Goal: Check status: Check status

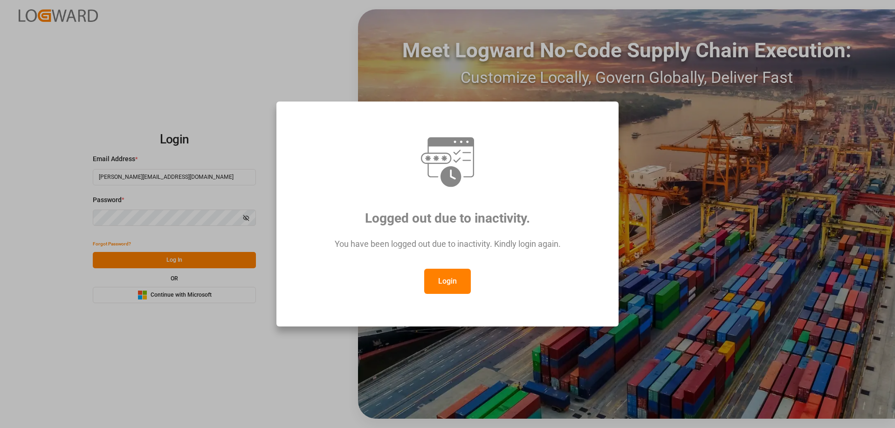
click at [433, 284] on button "Login" at bounding box center [447, 281] width 47 height 25
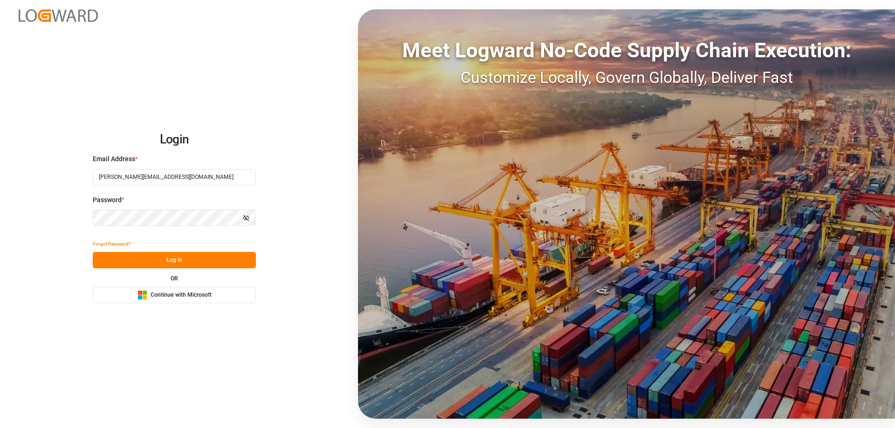
click at [238, 258] on button "Log In" at bounding box center [174, 260] width 163 height 16
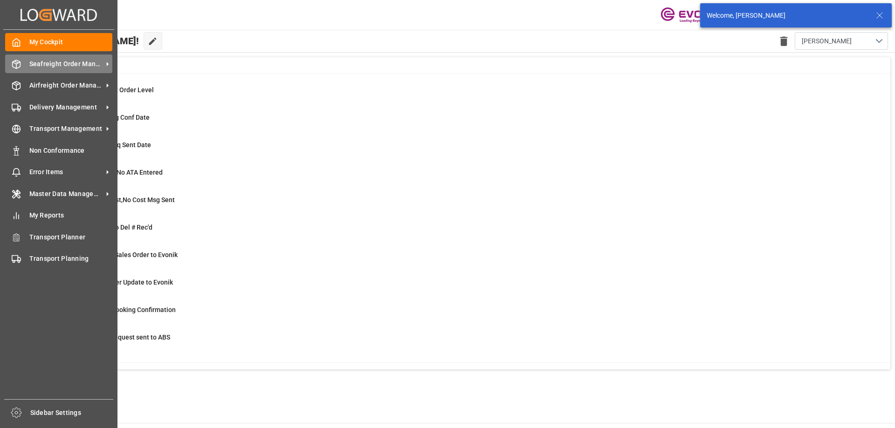
click at [55, 68] on span "Seafreight Order Management" at bounding box center [66, 64] width 74 height 10
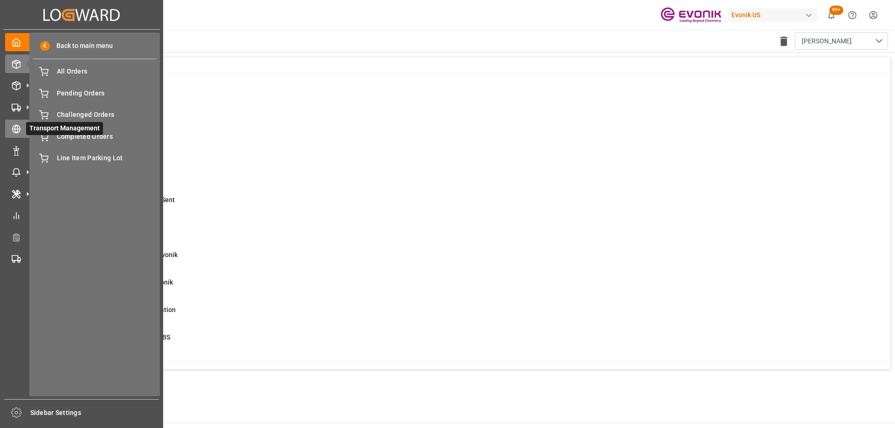
click at [23, 128] on icon at bounding box center [28, 129] width 10 height 10
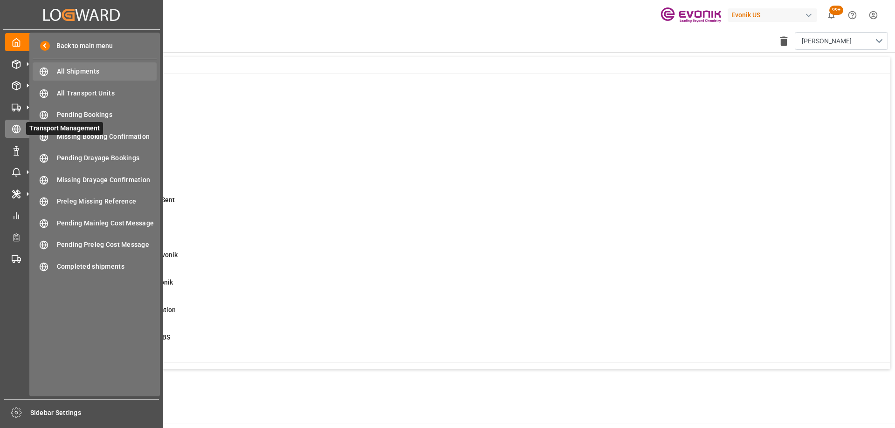
click at [102, 76] on span "All Shipments" at bounding box center [107, 72] width 100 height 10
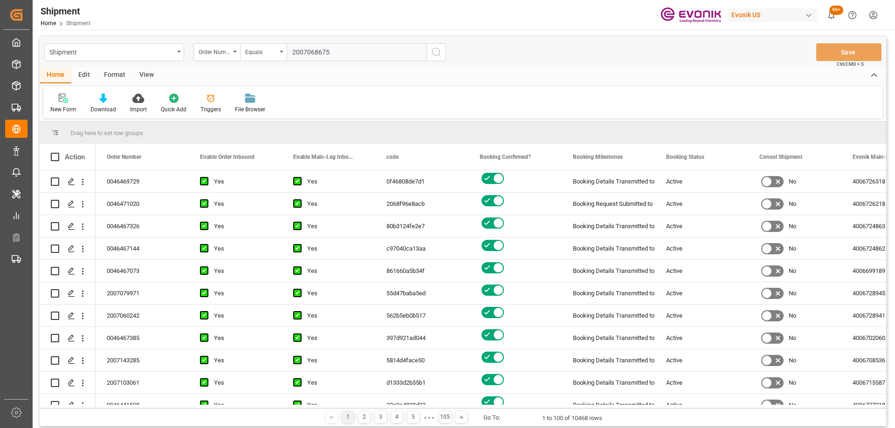
type input "2007068675"
click at [445, 52] on button "search button" at bounding box center [436, 52] width 20 height 18
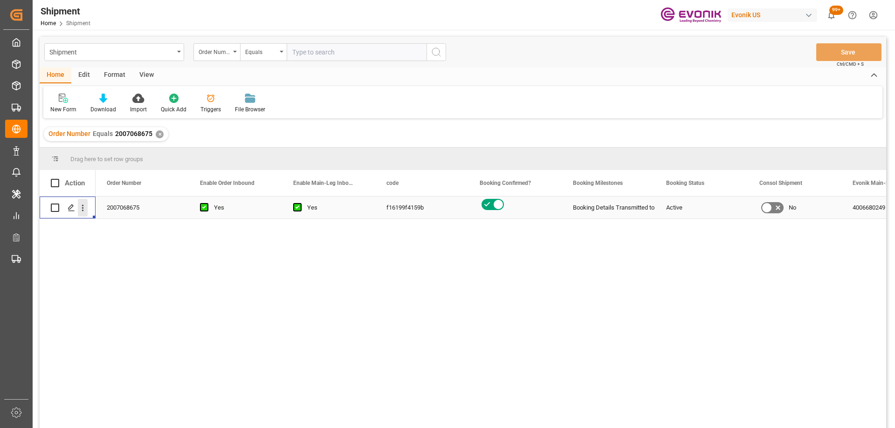
click at [84, 207] on icon "open menu" at bounding box center [83, 208] width 10 height 10
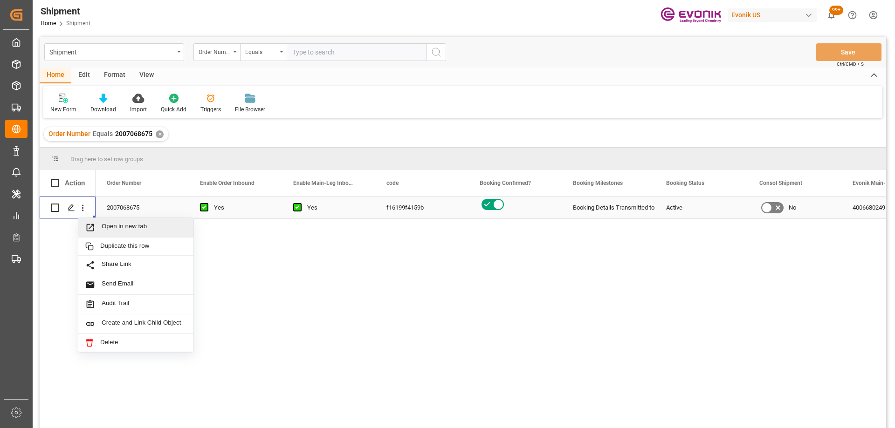
click at [95, 230] on span "Press SPACE to select this row." at bounding box center [93, 228] width 16 height 10
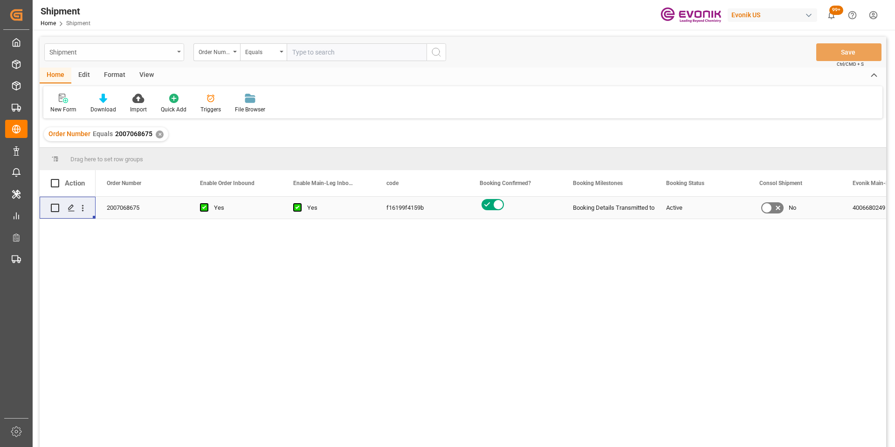
click at [159, 53] on div "Shipment" at bounding box center [111, 52] width 124 height 12
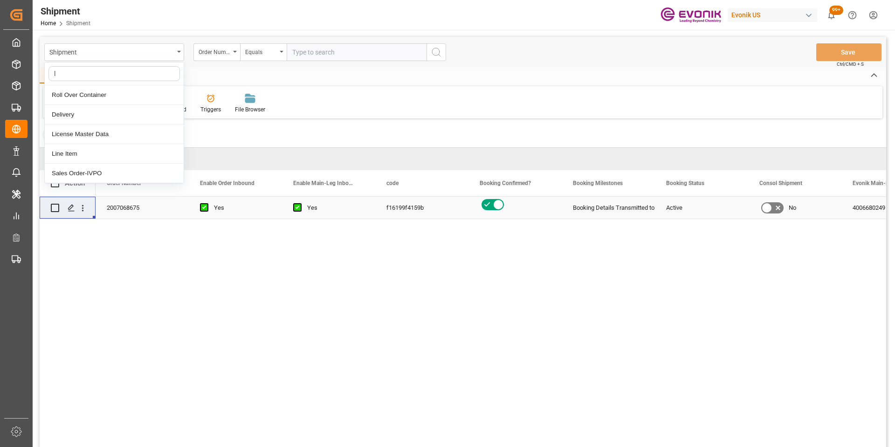
type input "li"
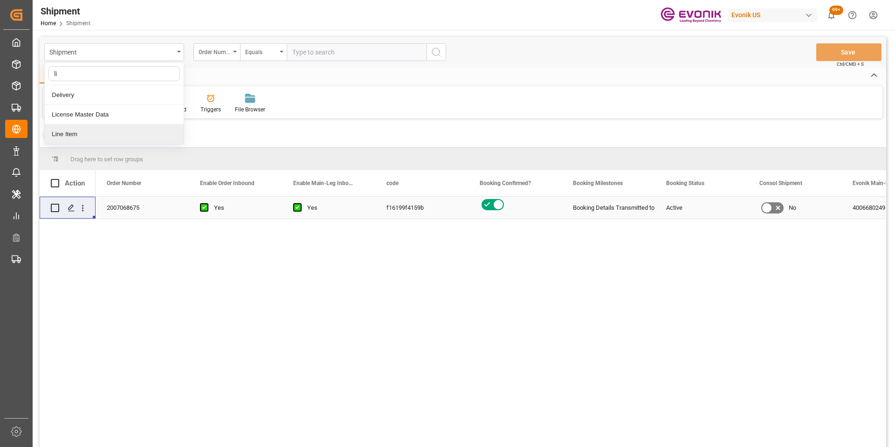
click at [81, 134] on div "Line Item" at bounding box center [114, 134] width 139 height 20
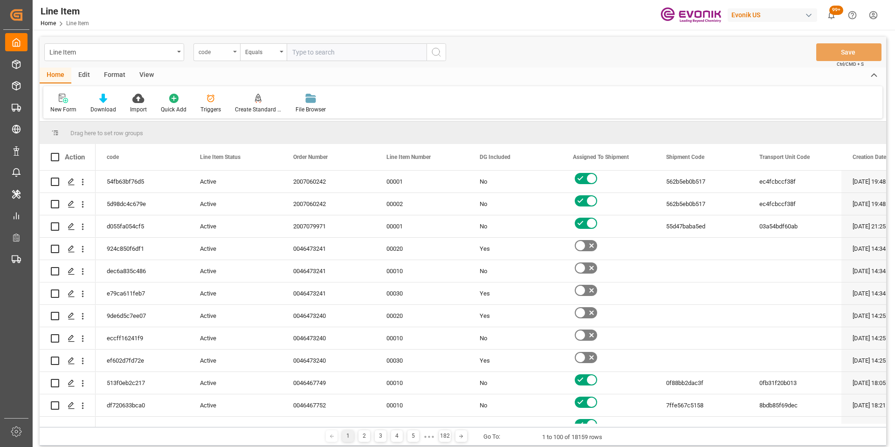
click at [231, 52] on div "code" at bounding box center [216, 52] width 47 height 18
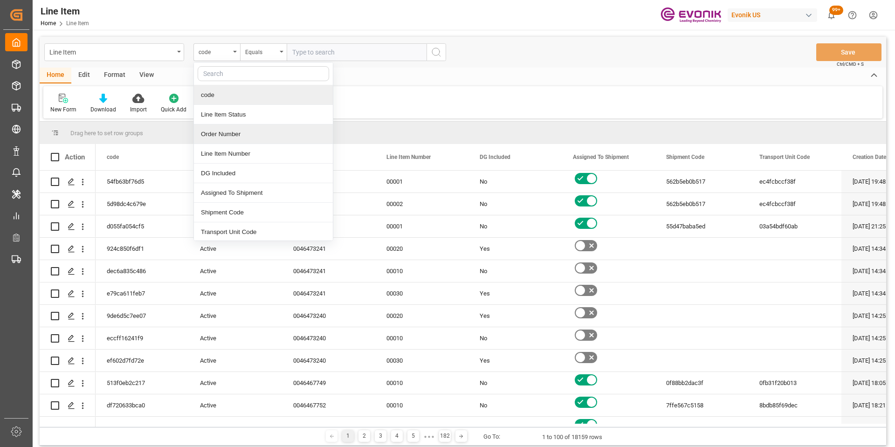
click at [224, 134] on div "Order Number" at bounding box center [263, 134] width 139 height 20
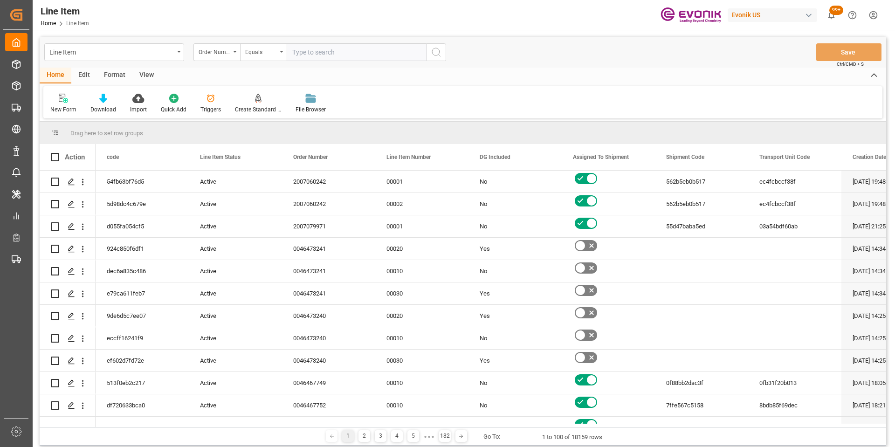
click at [312, 54] on input "text" at bounding box center [357, 52] width 140 height 18
paste input "2007068675"
type input "2007068675"
click at [439, 50] on icon "search button" at bounding box center [436, 52] width 11 height 11
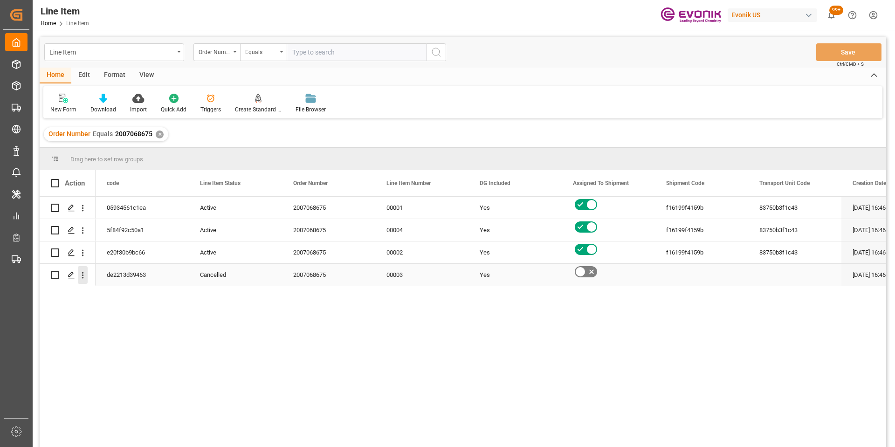
click at [82, 273] on icon "open menu" at bounding box center [83, 275] width 2 height 7
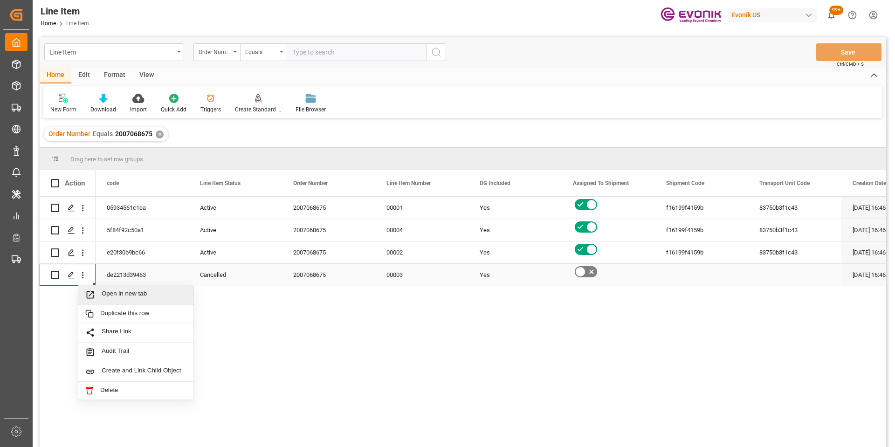
click at [106, 292] on span "Open in new tab" at bounding box center [144, 295] width 85 height 10
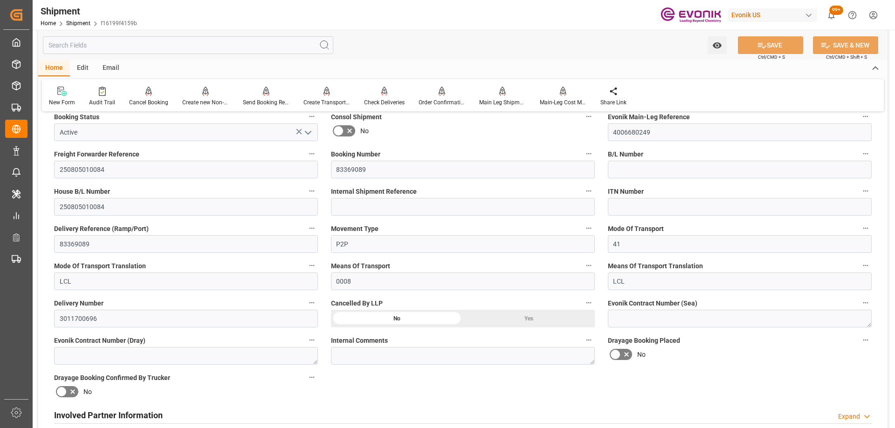
scroll to position [466, 0]
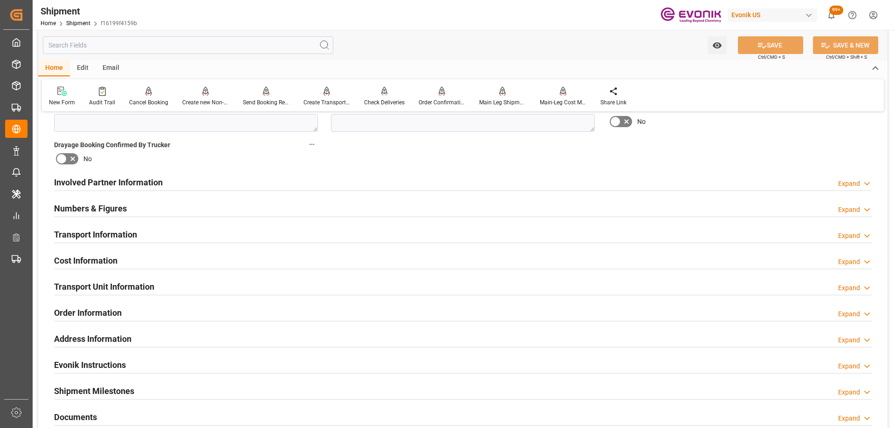
drag, startPoint x: 102, startPoint y: 44, endPoint x: 102, endPoint y: 50, distance: 6.1
click at [102, 50] on input "text" at bounding box center [188, 45] width 290 height 18
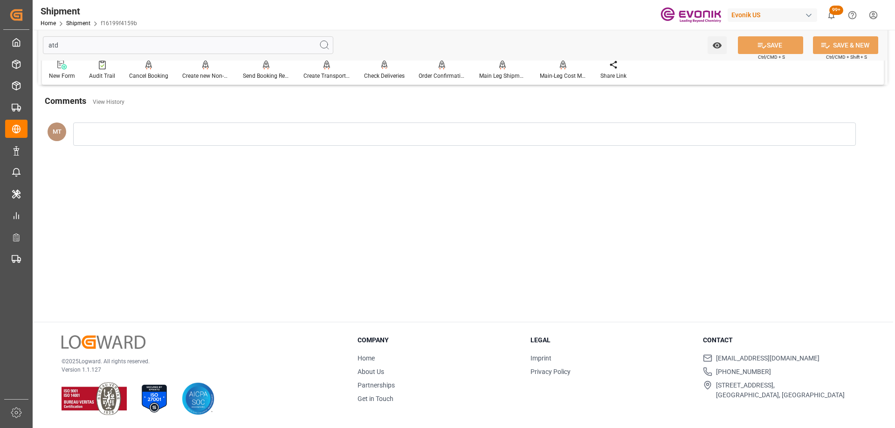
scroll to position [8, 0]
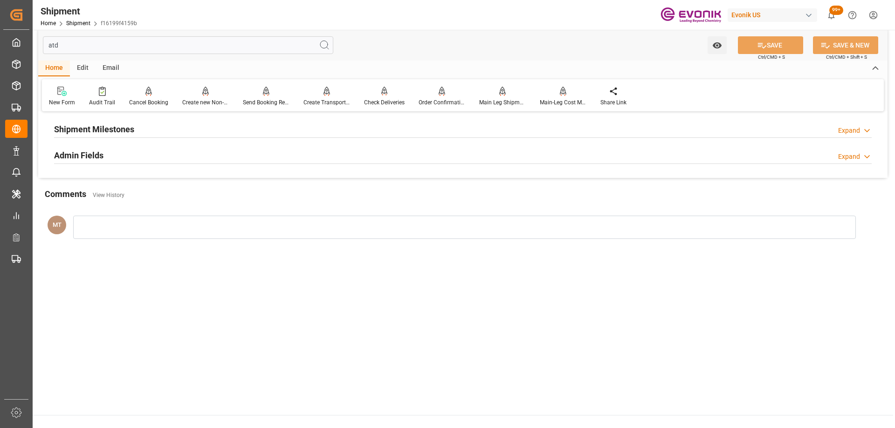
click at [133, 114] on div "Shipment Milestones Expand ATD (carrier) 08-26-2025 Admin Fields Expand Atd For…" at bounding box center [462, 145] width 849 height 66
click at [139, 128] on div "Shipment Milestones Expand" at bounding box center [462, 129] width 817 height 18
click at [127, 183] on div "Admin Fields Expand" at bounding box center [462, 192] width 817 height 18
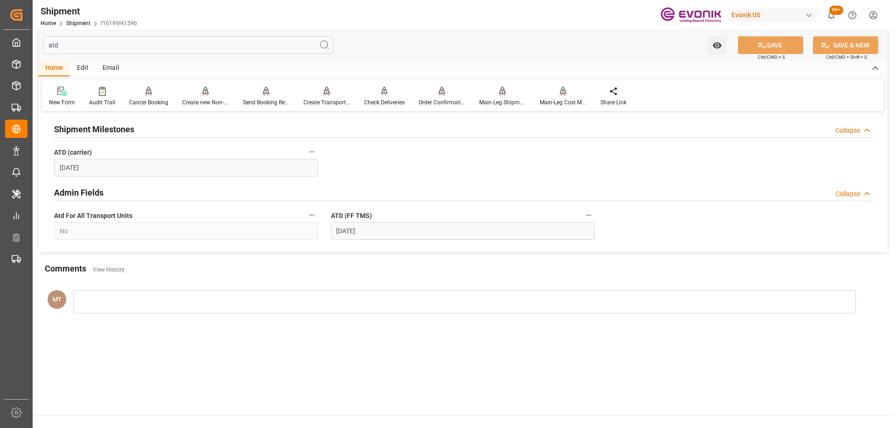
click at [305, 150] on label "ATD (carrier)" at bounding box center [186, 152] width 264 height 13
click at [306, 150] on button "ATD (carrier)" at bounding box center [312, 152] width 12 height 12
click at [314, 151] on icon at bounding box center [318, 152] width 10 height 10
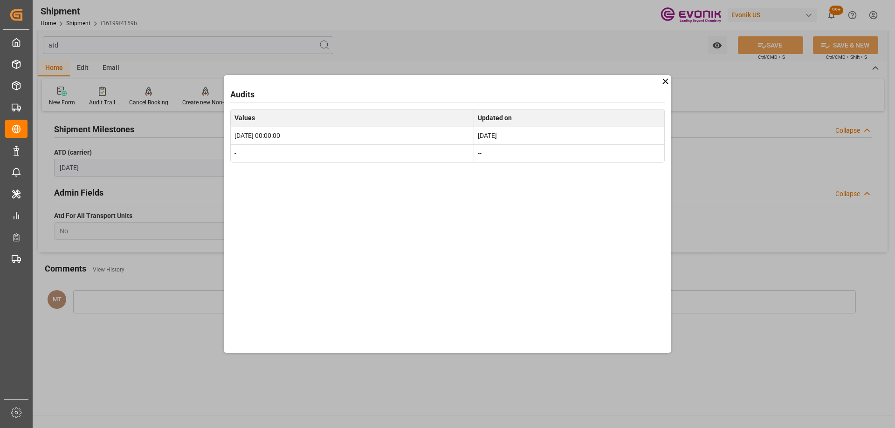
click at [665, 81] on icon at bounding box center [665, 81] width 6 height 6
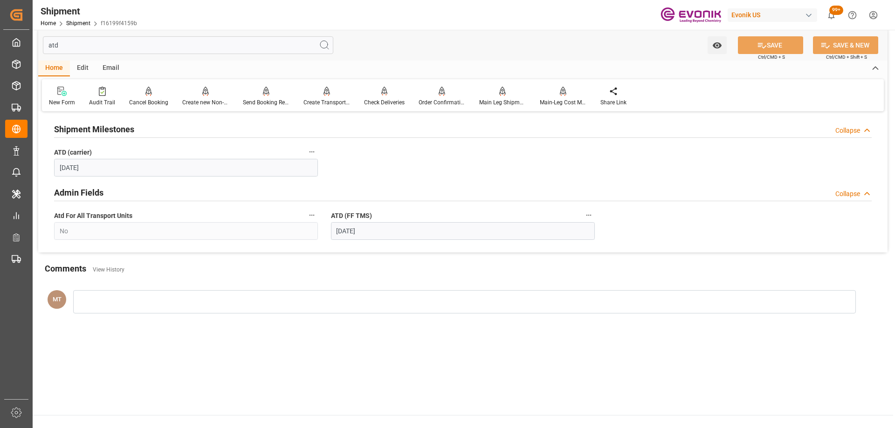
click at [584, 216] on button "ATD (FF TMS)" at bounding box center [589, 215] width 12 height 12
click at [588, 217] on li "Audits" at bounding box center [607, 215] width 48 height 15
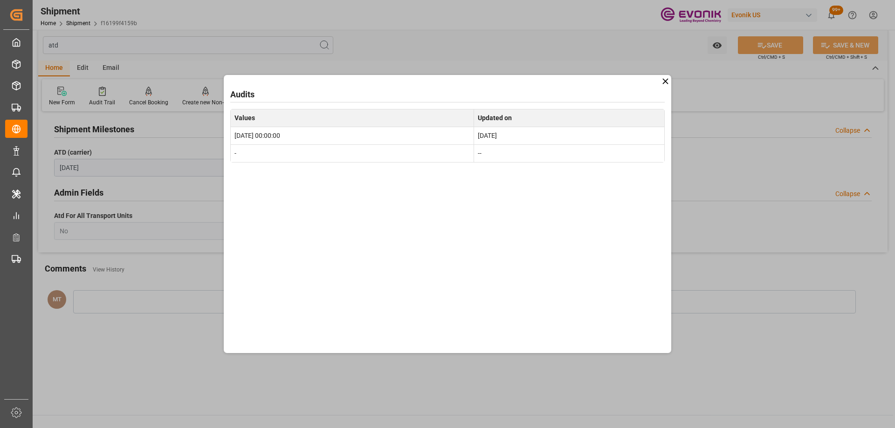
click at [665, 78] on icon at bounding box center [665, 81] width 10 height 10
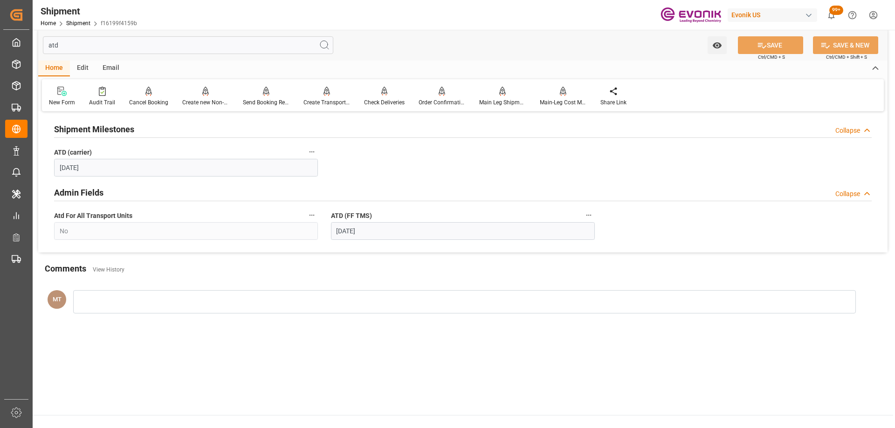
click at [126, 45] on input "atd" at bounding box center [188, 45] width 290 height 18
type input "a"
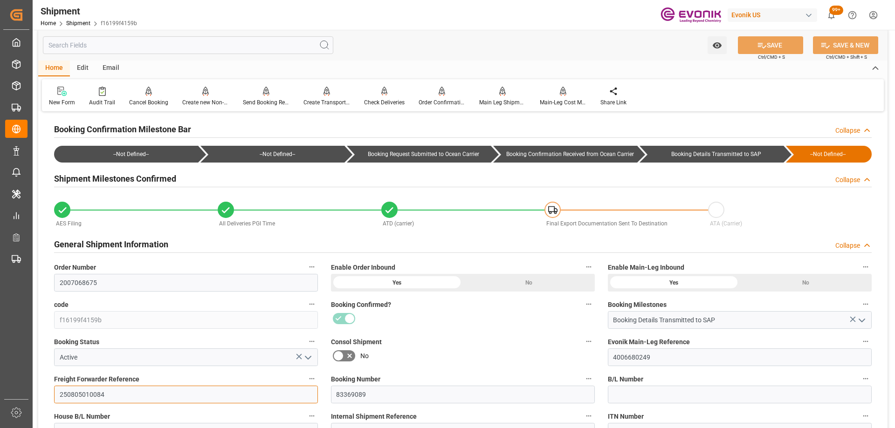
drag, startPoint x: 117, startPoint y: 395, endPoint x: 38, endPoint y: 376, distance: 81.4
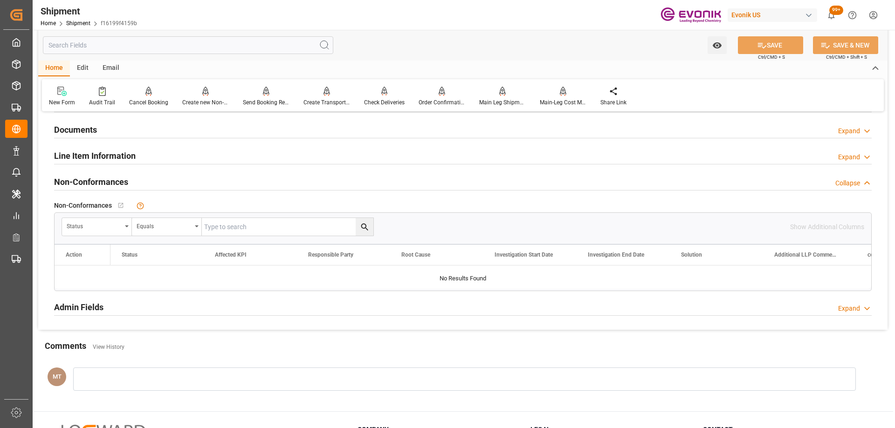
scroll to position [614, 0]
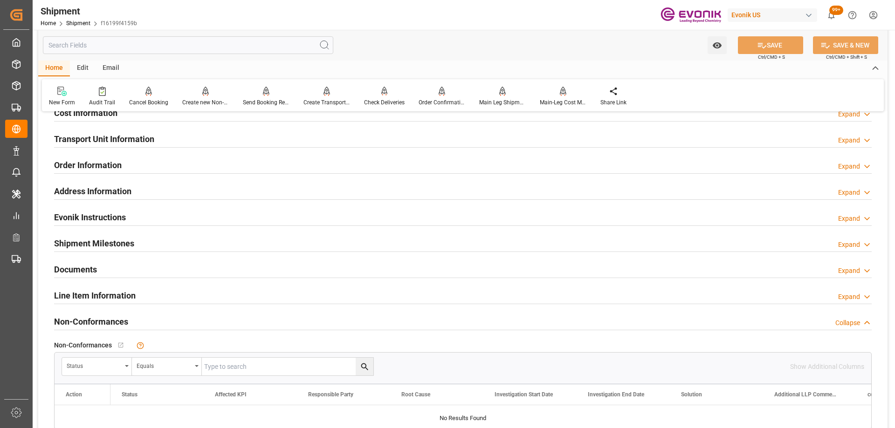
drag, startPoint x: 136, startPoint y: 291, endPoint x: 472, endPoint y: 302, distance: 335.7
click at [136, 291] on div "Line Item Information Expand" at bounding box center [462, 295] width 817 height 18
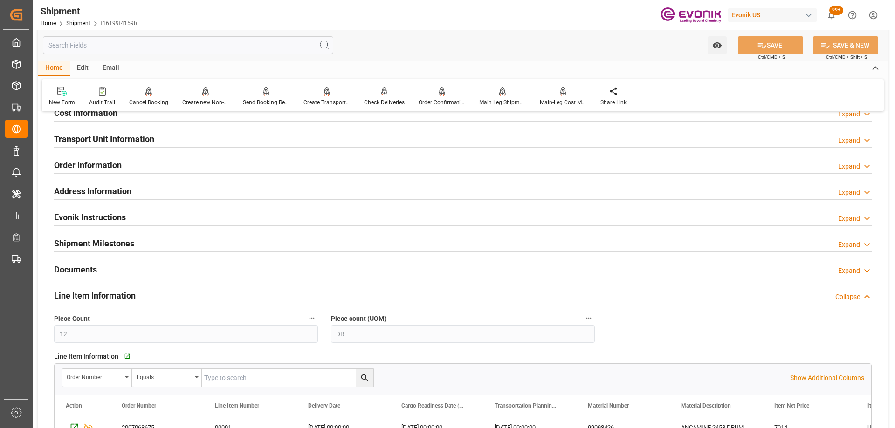
scroll to position [754, 0]
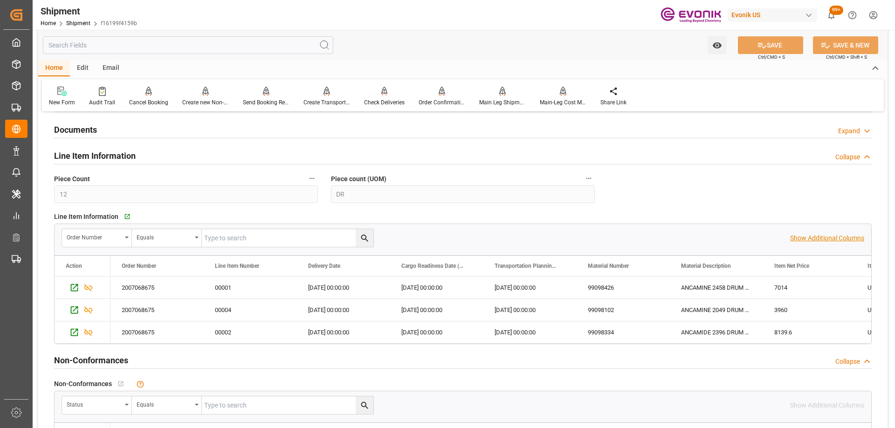
click at [820, 239] on p "Show Additional Columns" at bounding box center [827, 238] width 74 height 10
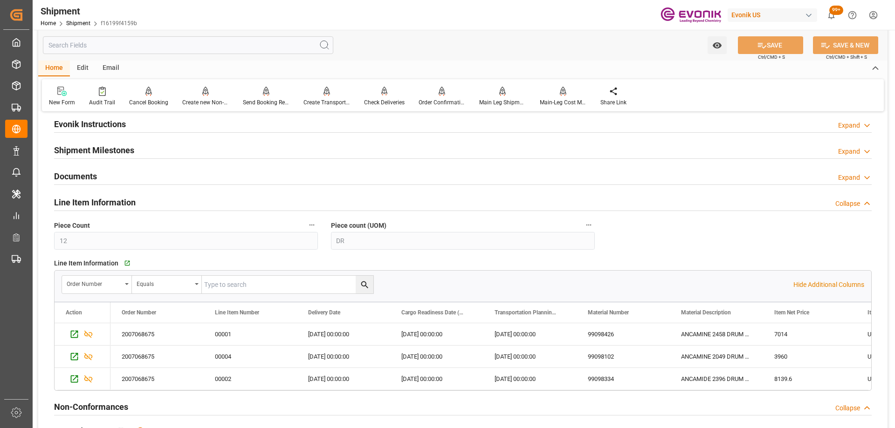
click at [109, 177] on div "Documents Expand" at bounding box center [462, 176] width 817 height 18
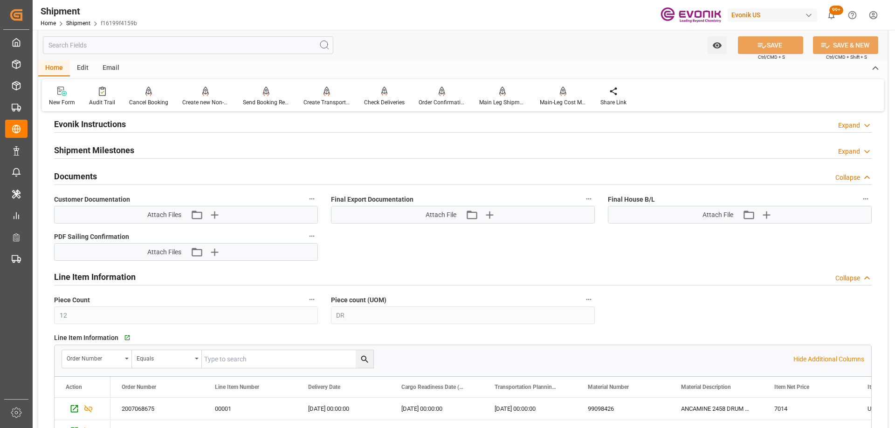
click at [109, 177] on div "Documents Collapse" at bounding box center [462, 176] width 817 height 18
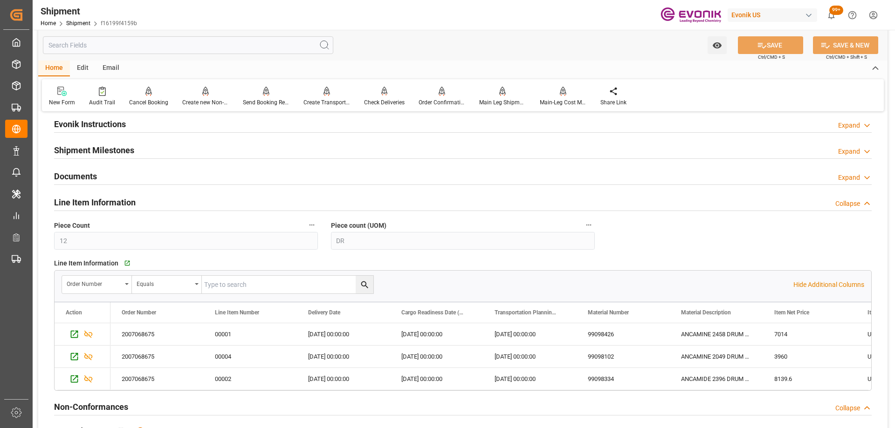
scroll to position [567, 0]
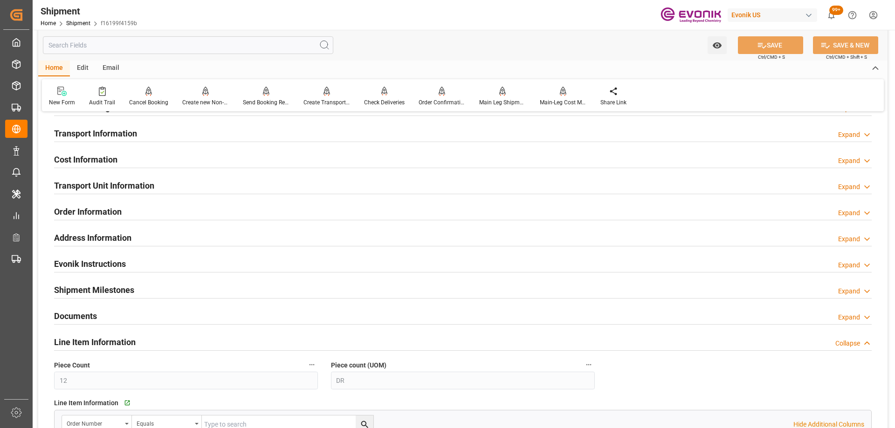
click at [125, 189] on h2 "Transport Unit Information" at bounding box center [104, 185] width 100 height 13
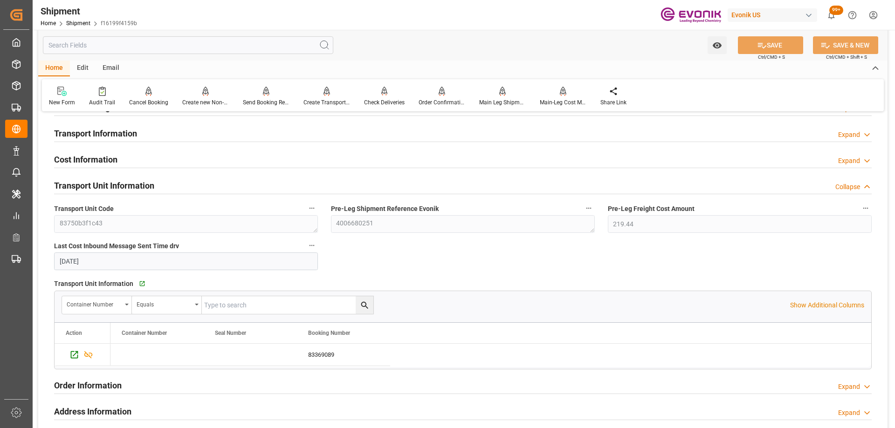
click at [125, 189] on h2 "Transport Unit Information" at bounding box center [104, 185] width 100 height 13
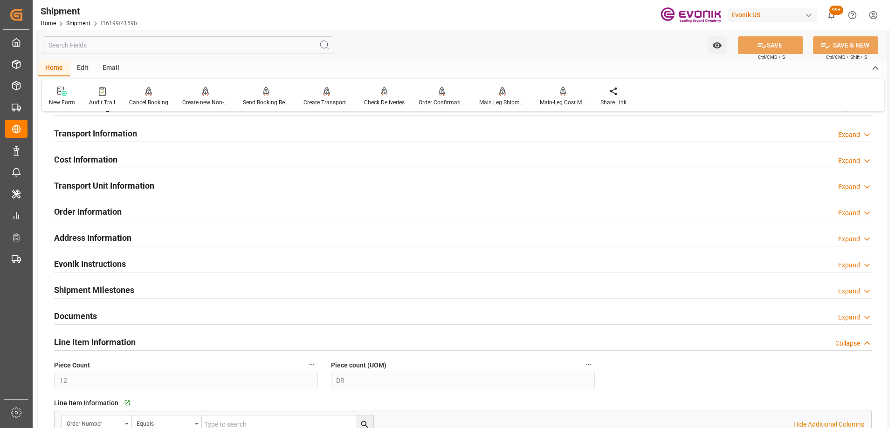
click at [108, 213] on h2 "Order Information" at bounding box center [88, 212] width 68 height 13
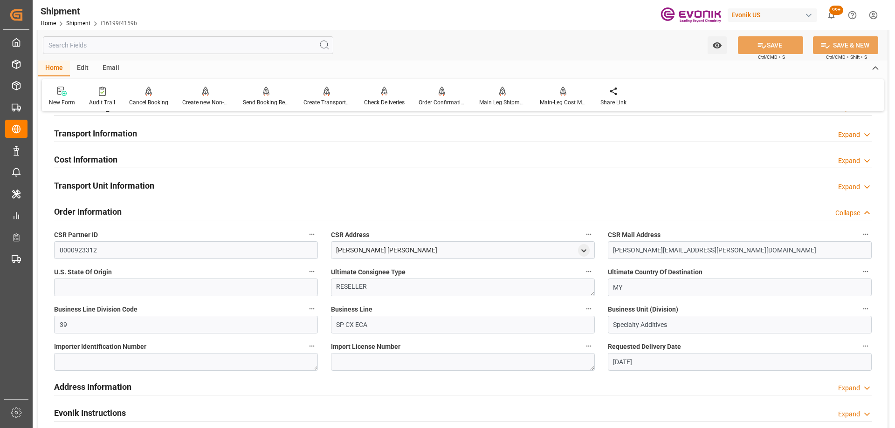
click at [107, 210] on h2 "Order Information" at bounding box center [88, 212] width 68 height 13
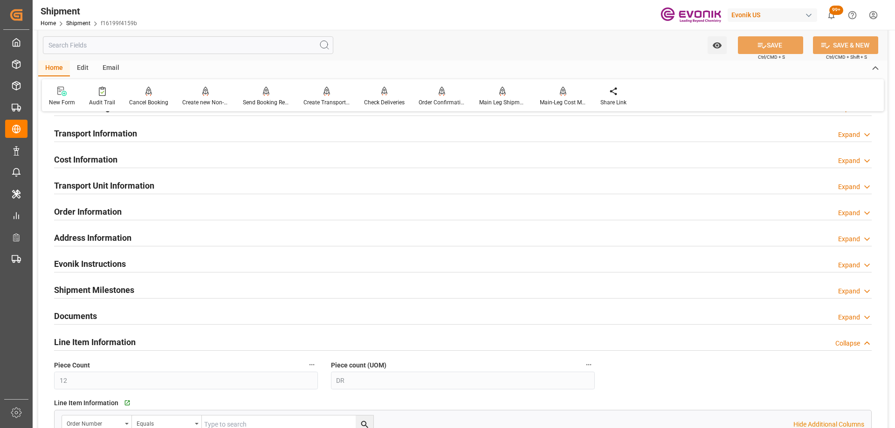
click at [107, 235] on h2 "Address Information" at bounding box center [92, 238] width 77 height 13
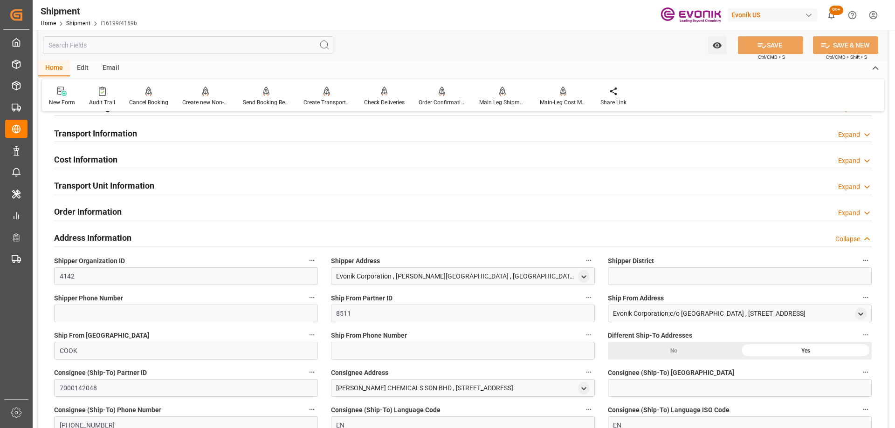
scroll to position [614, 0]
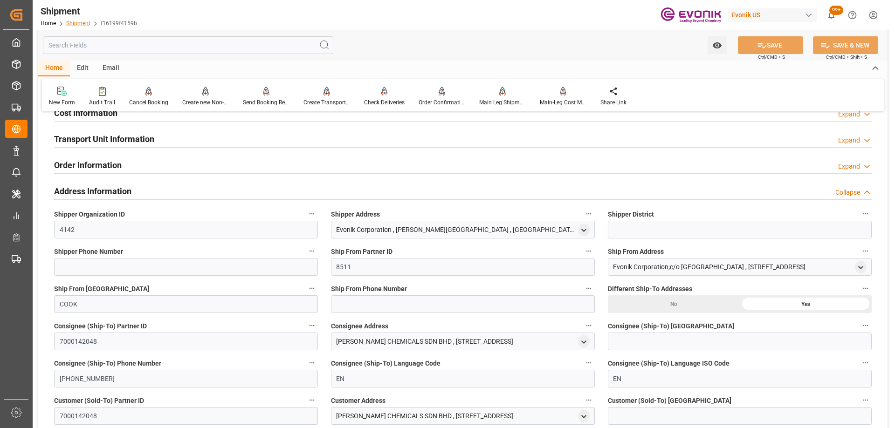
click at [81, 22] on link "Shipment" at bounding box center [78, 23] width 24 height 7
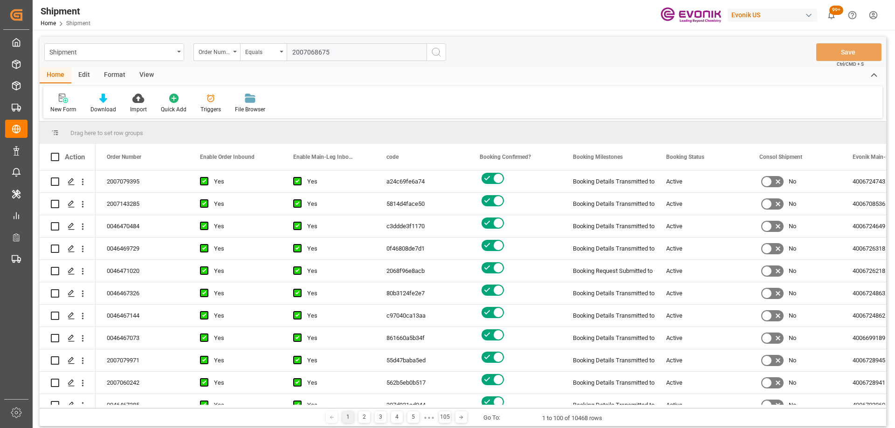
type input "2007068675"
click at [435, 53] on icon "search button" at bounding box center [436, 52] width 11 height 11
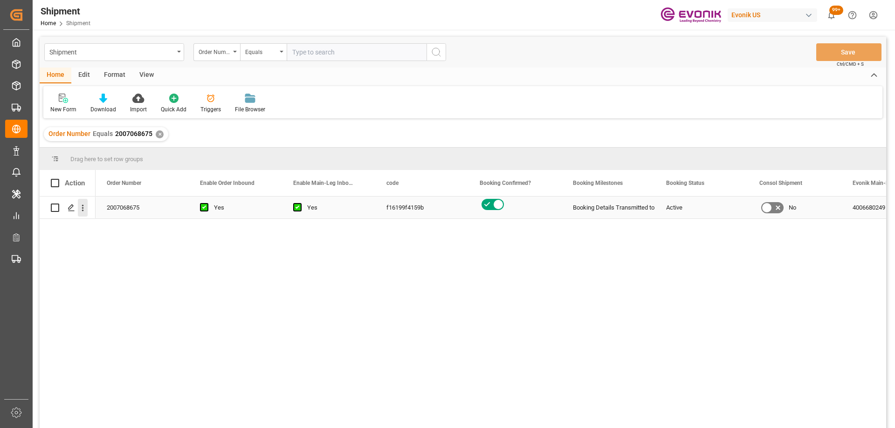
click at [83, 209] on icon "open menu" at bounding box center [83, 208] width 10 height 10
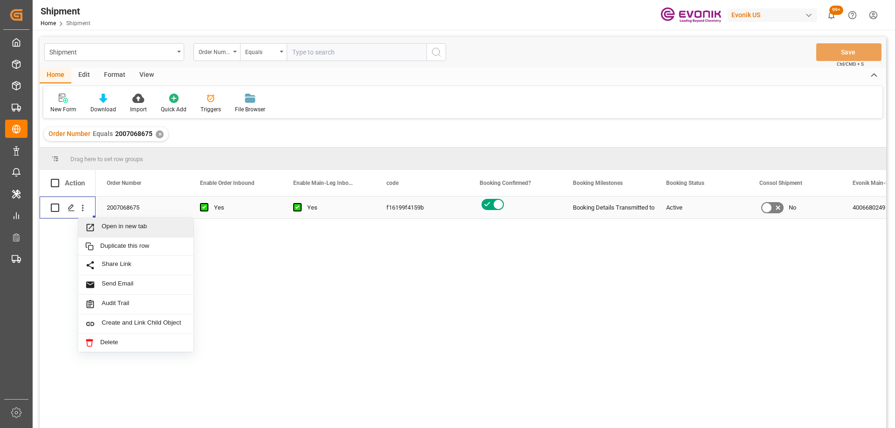
click at [99, 226] on span "Press SPACE to select this row." at bounding box center [93, 228] width 16 height 10
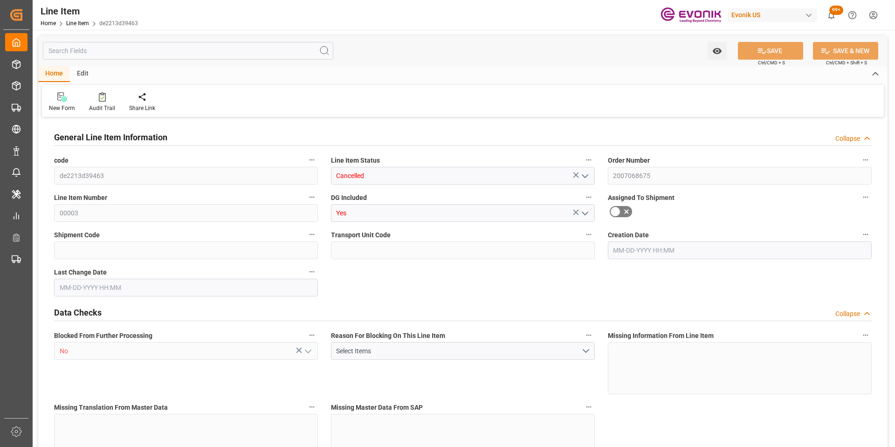
type input "1"
type input "405.6"
type input "372"
type input "0.5751"
type input "2"
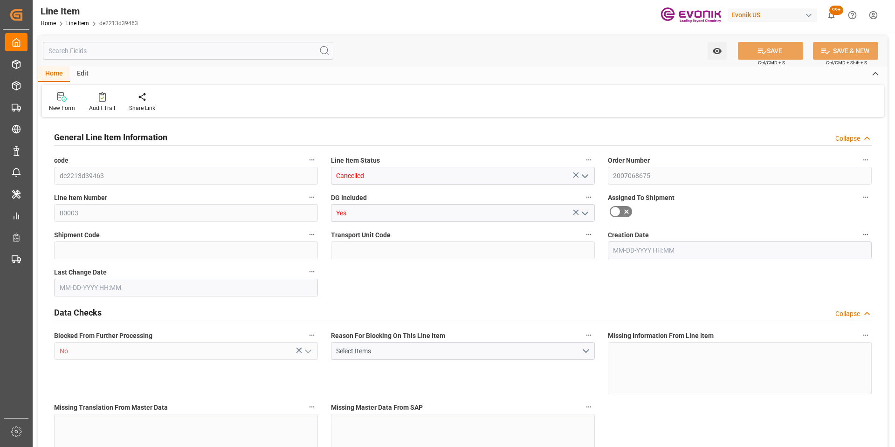
type input "0"
type input "2"
type input "405.6"
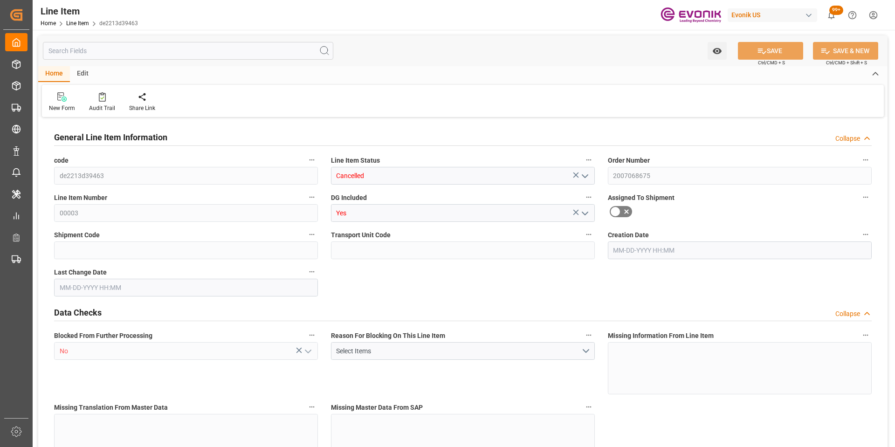
type input "425.6"
type input "372"
type input "0.5751"
type input "575.074"
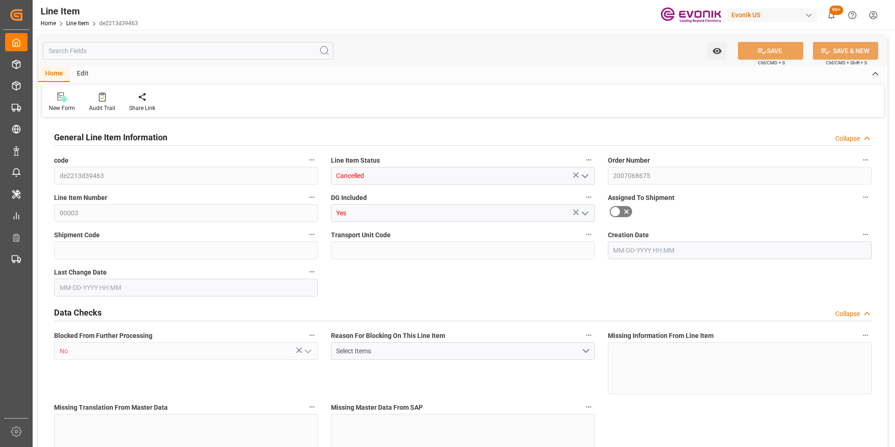
type input "0"
type input "07-18-2025 16:46"
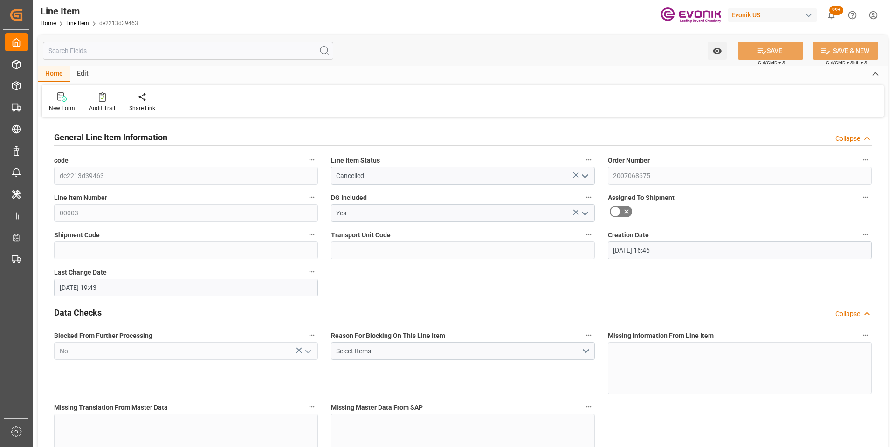
type input "[DATE] 19:43"
type input "08-21-2025"
type input "07-07-2025"
type input "06-26-2025"
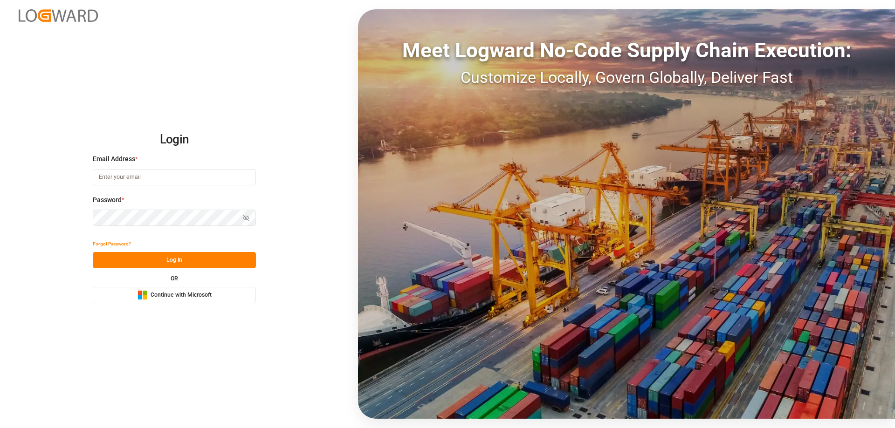
type input "[PERSON_NAME][EMAIL_ADDRESS][DOMAIN_NAME]"
click at [179, 259] on button "Log In" at bounding box center [174, 260] width 163 height 16
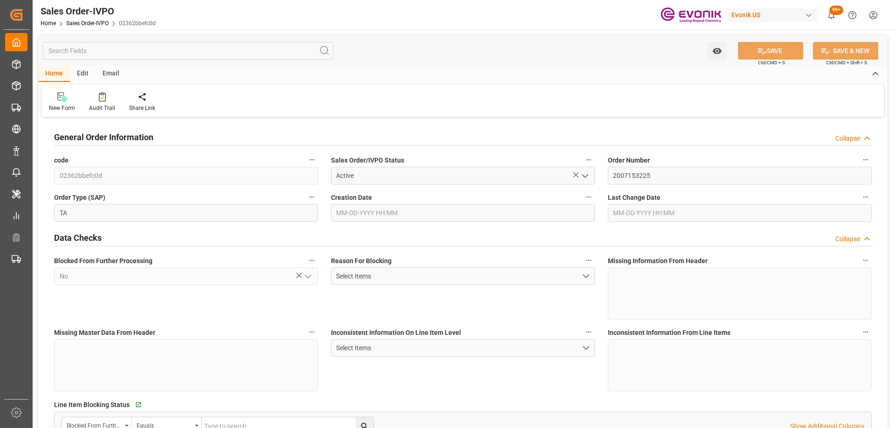
type input "[DATE] 12:31"
type input "[DATE] 12:38"
click at [86, 19] on div "Home Sales Order-IVPO 02362bbefc0d" at bounding box center [98, 23] width 115 height 10
click at [96, 22] on link "Sales Order-IVPO" at bounding box center [87, 23] width 42 height 7
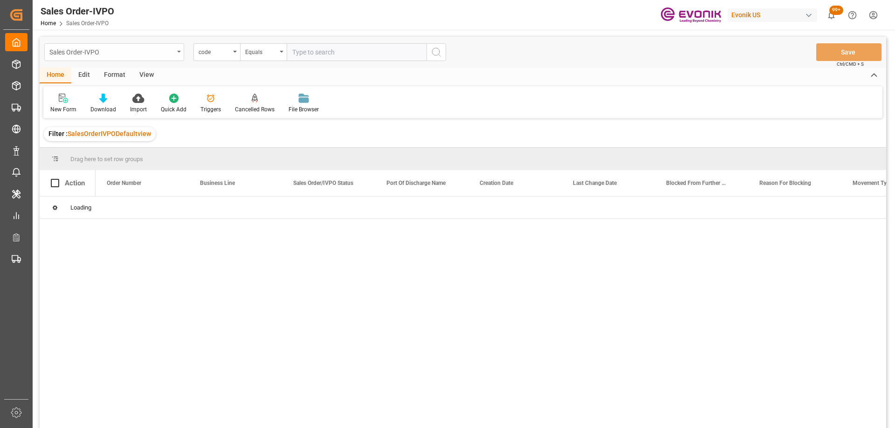
click at [135, 55] on div "Sales Order-IVPO" at bounding box center [111, 52] width 124 height 12
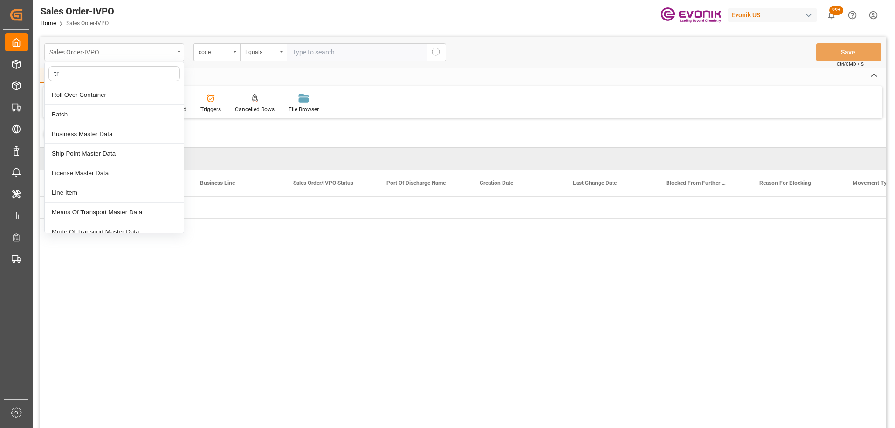
type input "tra"
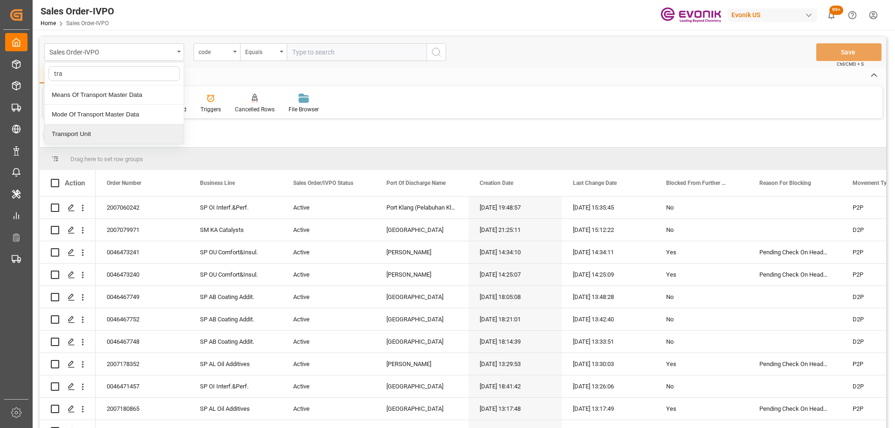
click at [93, 138] on div "Transport Unit" at bounding box center [114, 134] width 139 height 20
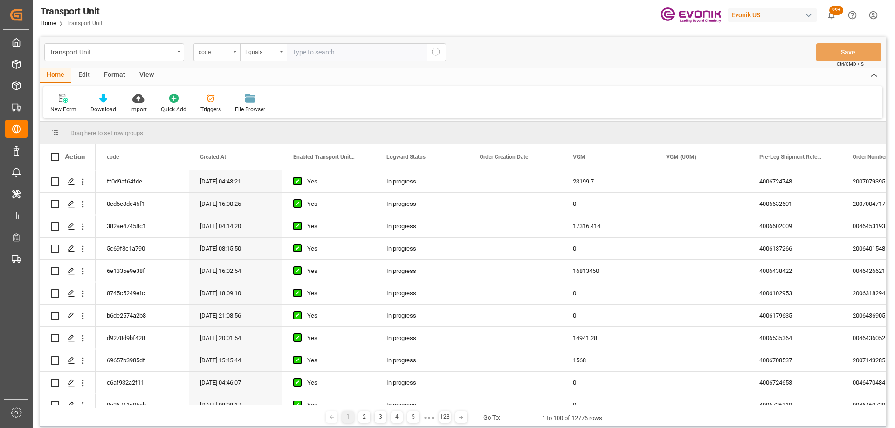
click at [219, 51] on div "code" at bounding box center [215, 51] width 32 height 11
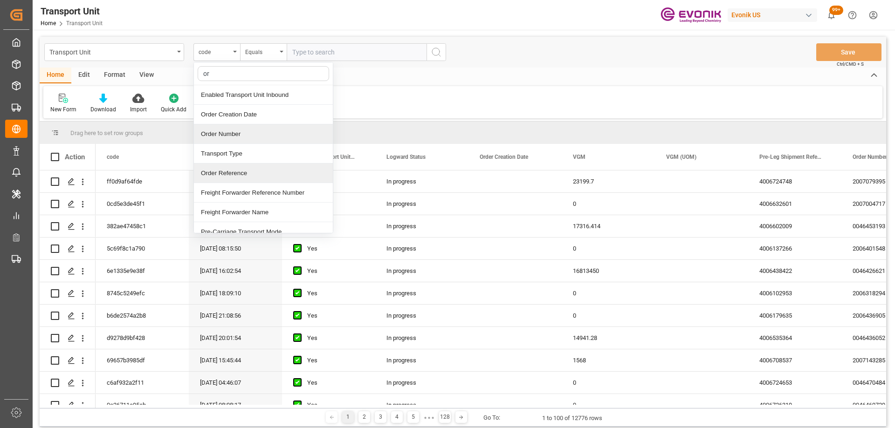
type input "ord"
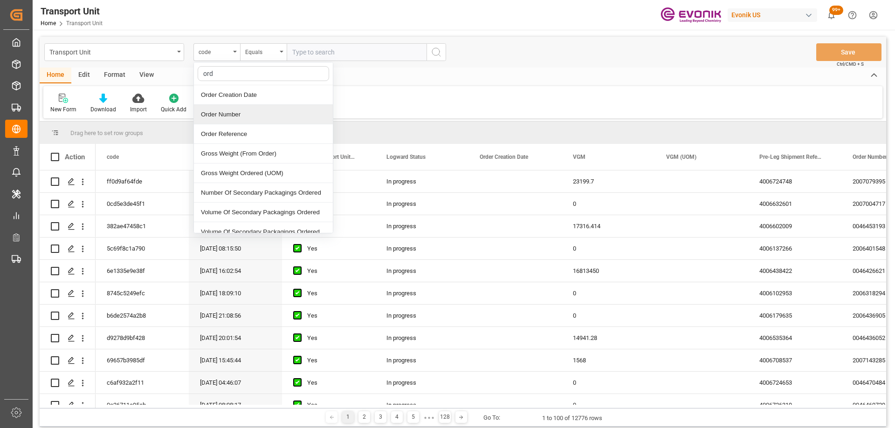
click at [236, 117] on div "Order Number" at bounding box center [263, 115] width 139 height 20
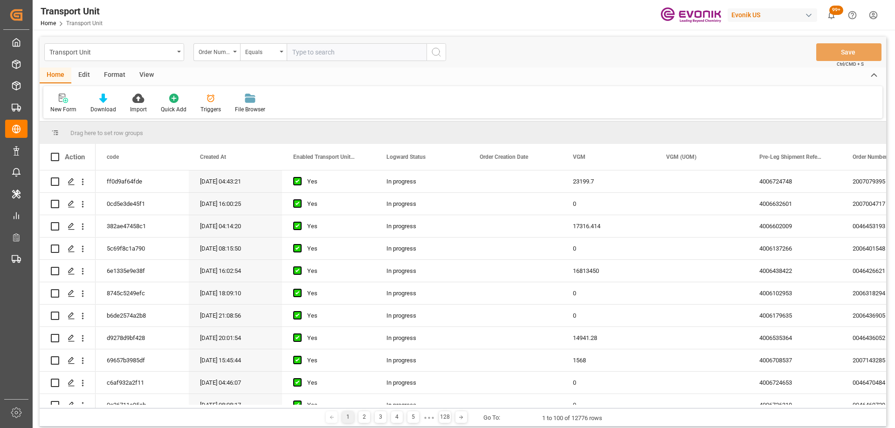
click at [307, 54] on input "text" at bounding box center [357, 52] width 140 height 18
paste input "2007068675"
type input "2007068675"
click at [445, 48] on button "search button" at bounding box center [436, 52] width 20 height 18
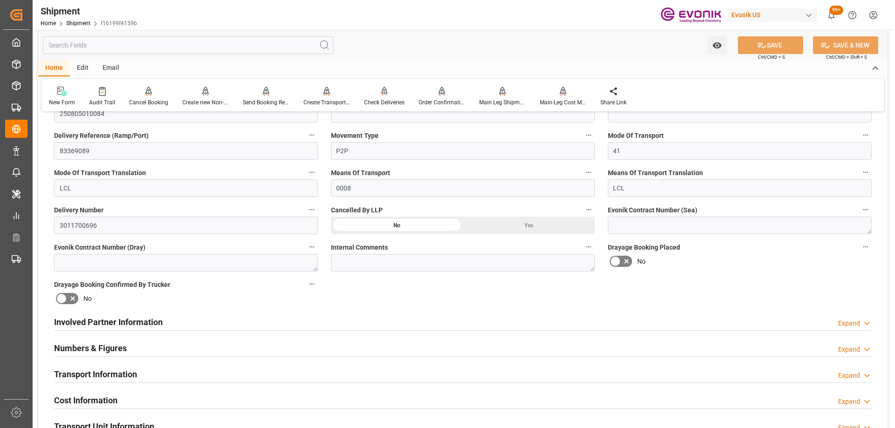
scroll to position [466, 0]
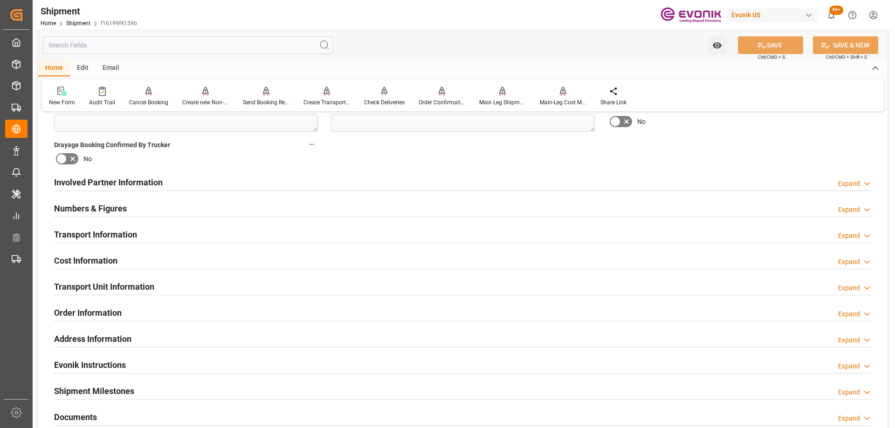
drag, startPoint x: 126, startPoint y: 288, endPoint x: 237, endPoint y: 271, distance: 111.8
click at [127, 288] on h2 "Transport Unit Information" at bounding box center [104, 287] width 100 height 13
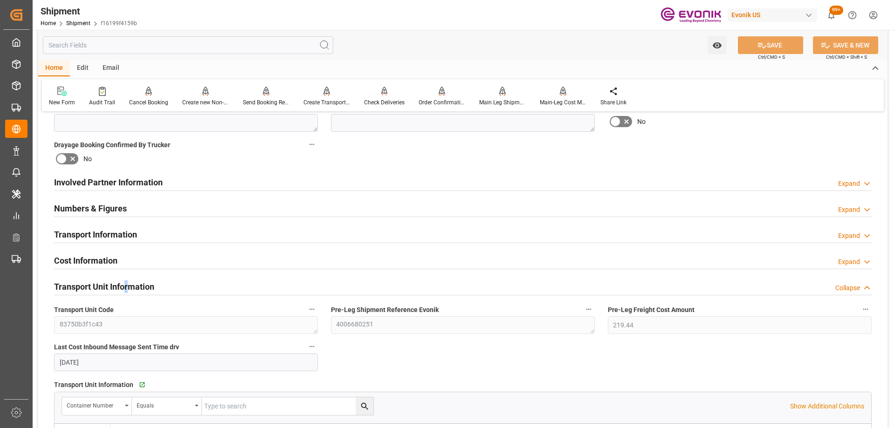
scroll to position [559, 0]
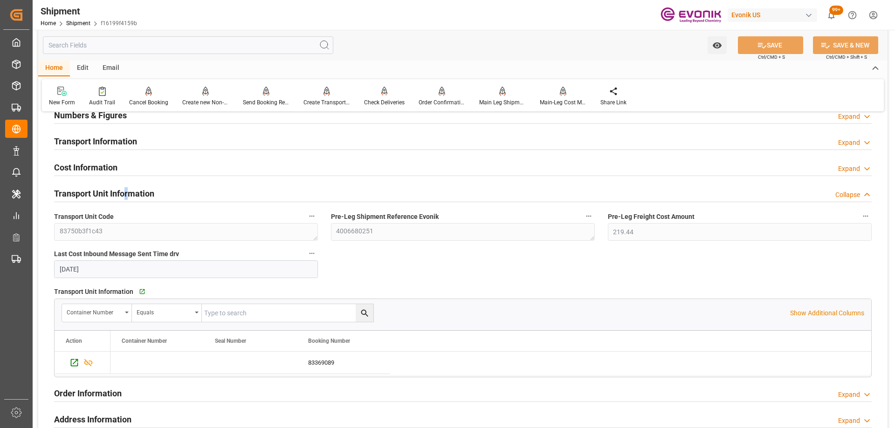
click at [228, 313] on input "text" at bounding box center [287, 313] width 171 height 18
paste input "2007068675"
type input "2007068675"
click at [365, 311] on icon "search button" at bounding box center [364, 313] width 7 height 7
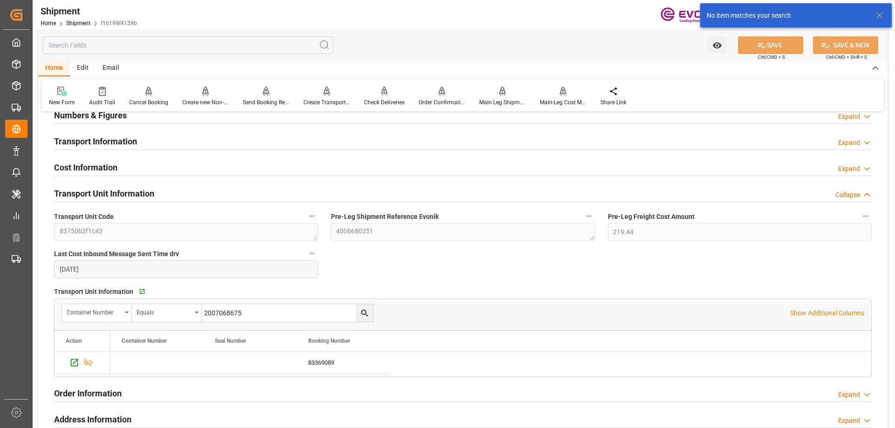
click at [104, 100] on div "Audit Trail" at bounding box center [102, 102] width 26 height 8
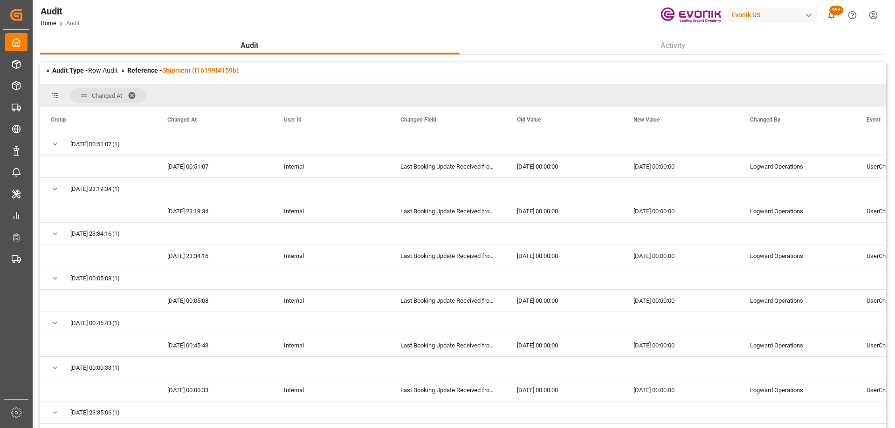
click at [133, 92] on span at bounding box center [135, 95] width 15 height 8
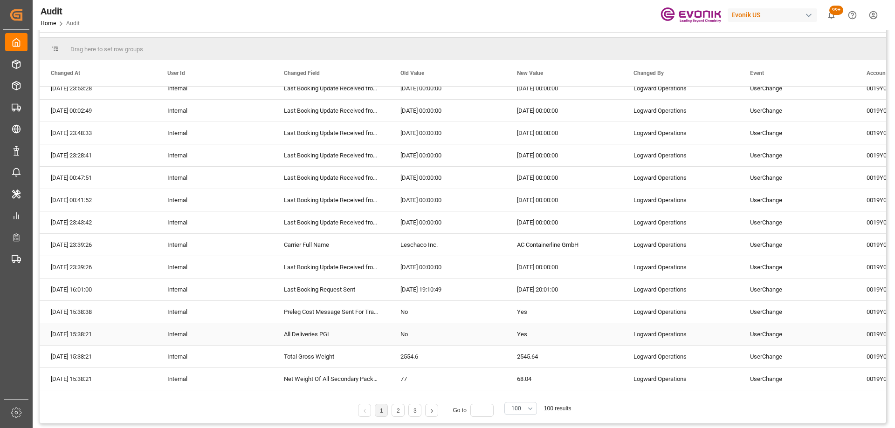
scroll to position [140, 0]
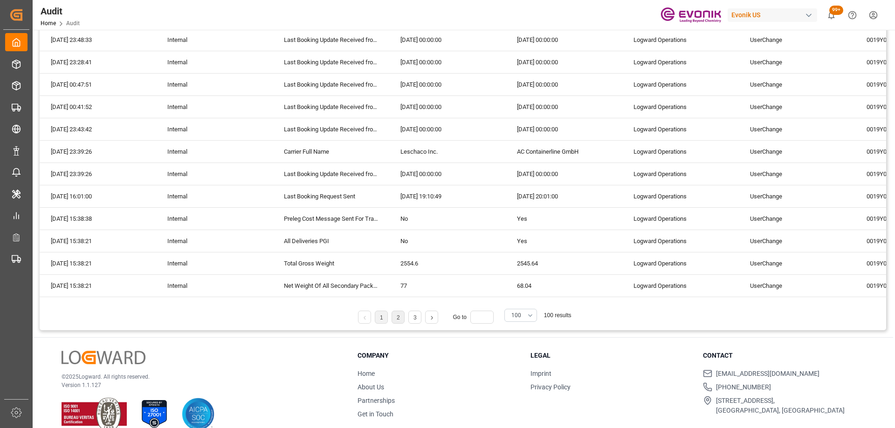
click at [394, 318] on li "2" at bounding box center [397, 317] width 13 height 13
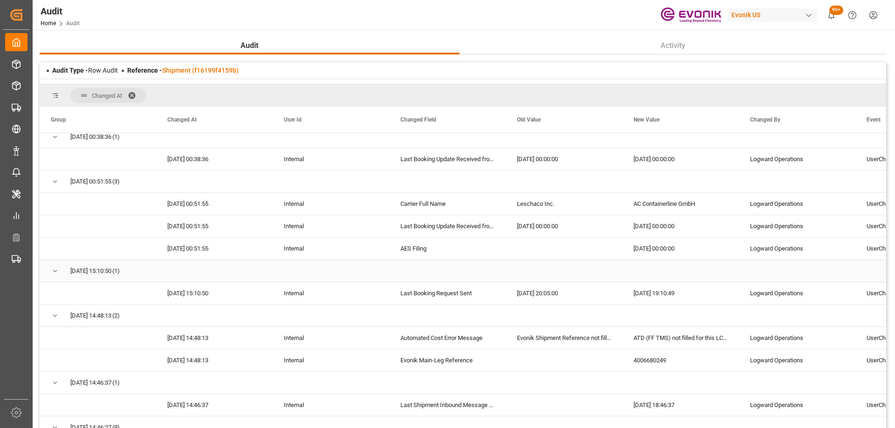
scroll to position [233, 0]
